Goal: Task Accomplishment & Management: Use online tool/utility

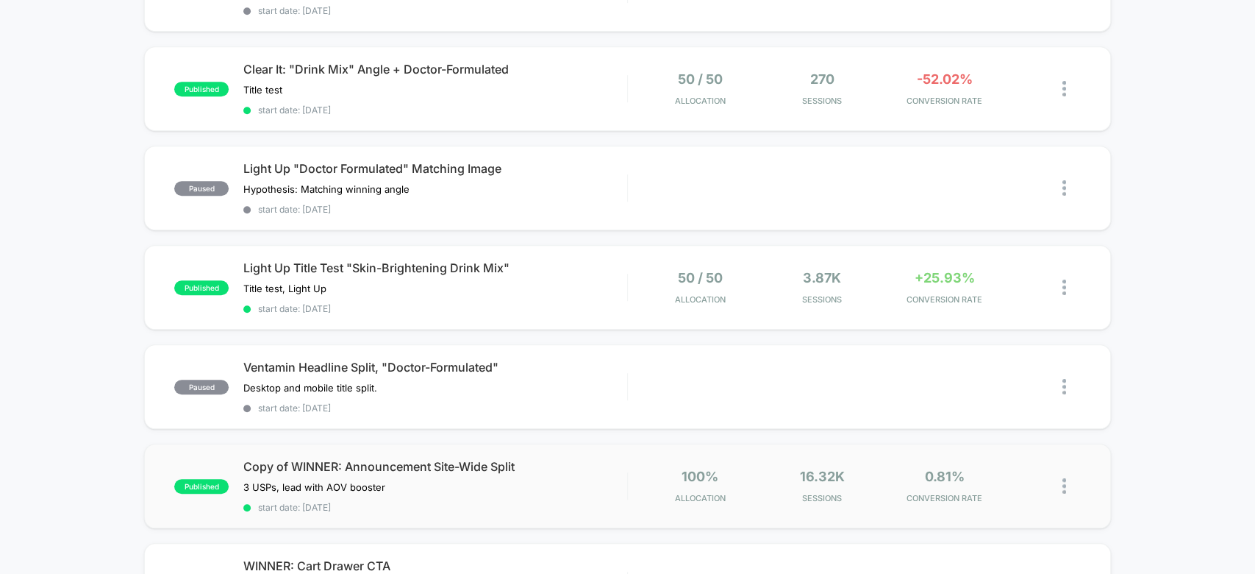
scroll to position [607, 0]
click at [929, 474] on div "0.81% CONVERSION RATE" at bounding box center [944, 485] width 115 height 35
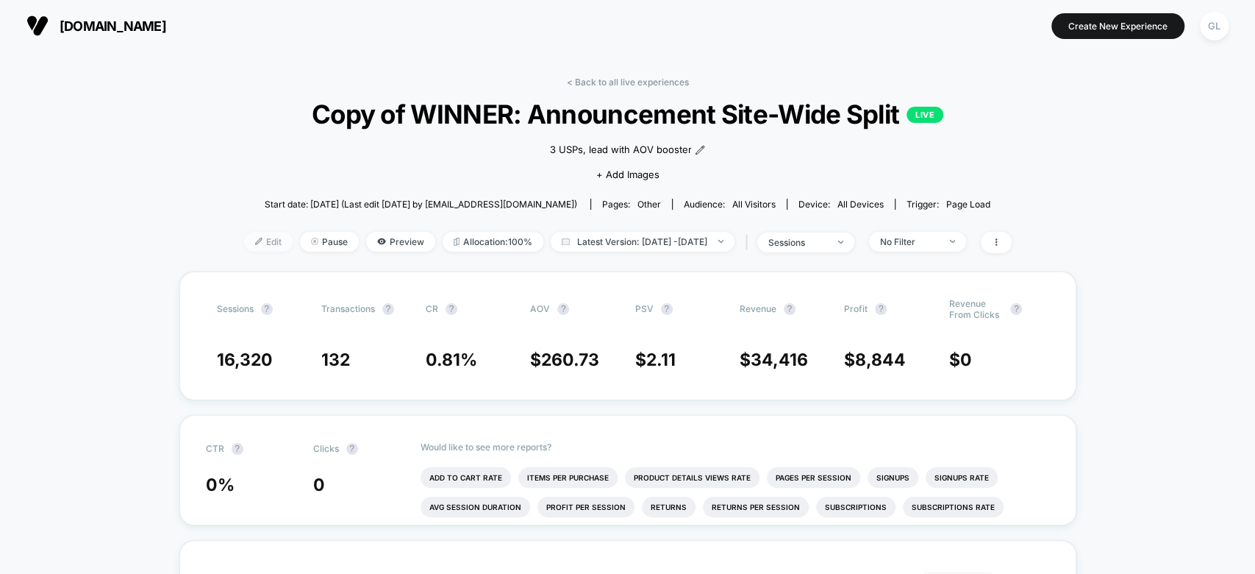
click at [254, 235] on span "Edit" at bounding box center [268, 242] width 49 height 20
